Goal: Book appointment/travel/reservation

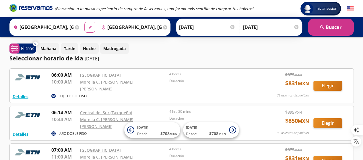
click at [87, 29] on icon "material-symbols:compare-arrows-rounded" at bounding box center [89, 27] width 5 height 5
type input "[GEOGRAPHIC_DATA], [GEOGRAPHIC_DATA]"
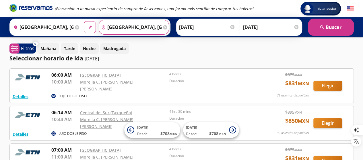
click at [142, 27] on input "[GEOGRAPHIC_DATA], [GEOGRAPHIC_DATA]" at bounding box center [130, 27] width 63 height 14
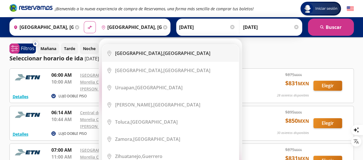
click at [141, 56] on b "[GEOGRAPHIC_DATA]," at bounding box center [139, 53] width 48 height 6
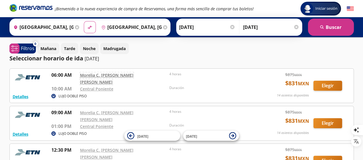
click at [104, 75] on link "Morelia C. [PERSON_NAME] [PERSON_NAME]" at bounding box center [106, 79] width 53 height 12
